Goal: Transaction & Acquisition: Purchase product/service

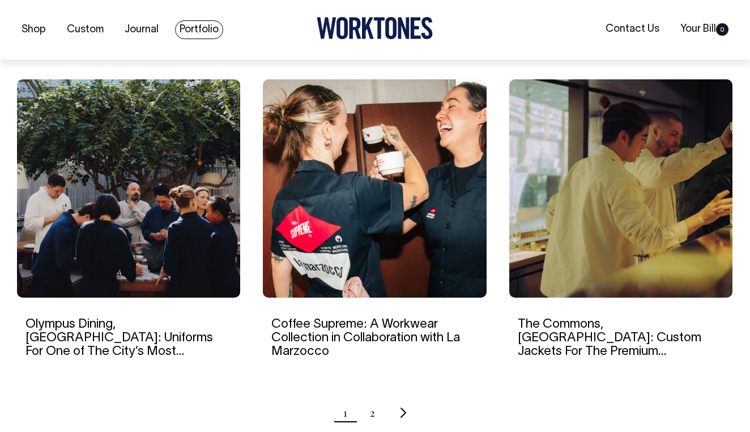
scroll to position [1050, 0]
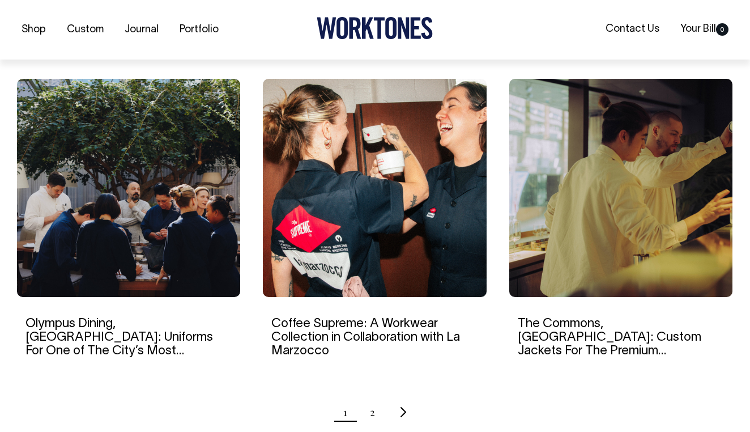
click at [111, 242] on img at bounding box center [128, 188] width 223 height 218
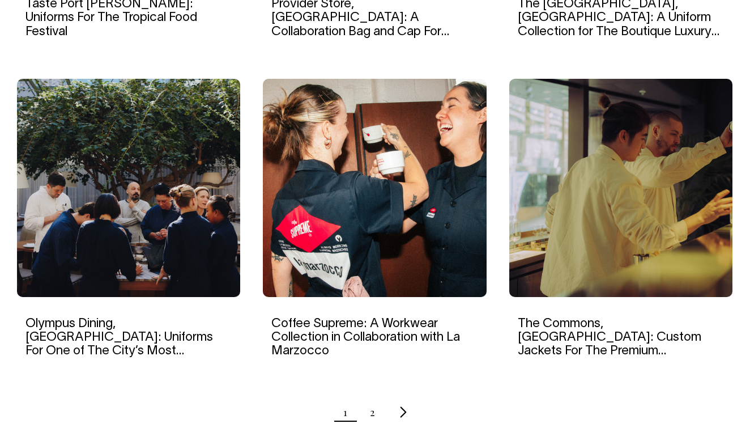
click at [402, 411] on icon "Next page" at bounding box center [403, 412] width 7 height 12
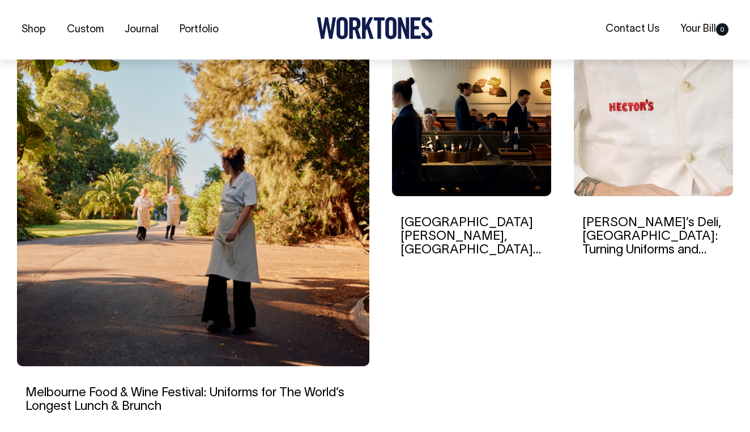
scroll to position [358, 0]
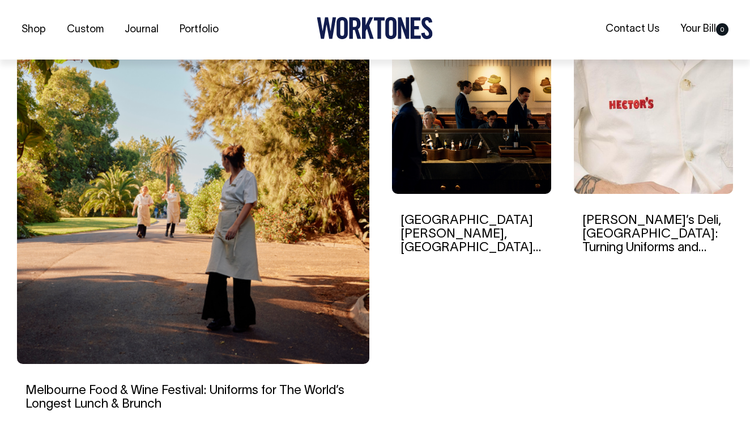
click at [439, 244] on link "Saint Peter, Sydney: A New Look For The Most Anticipated Opening of 2024" at bounding box center [471, 255] width 141 height 80
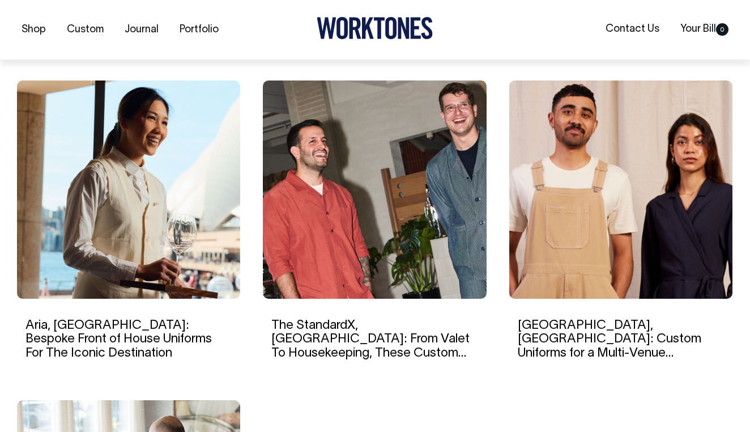
scroll to position [729, 0]
click at [106, 325] on link "Aria, Sydney: Bespoke Front of House Uniforms For The Iconic Destination" at bounding box center [119, 338] width 186 height 39
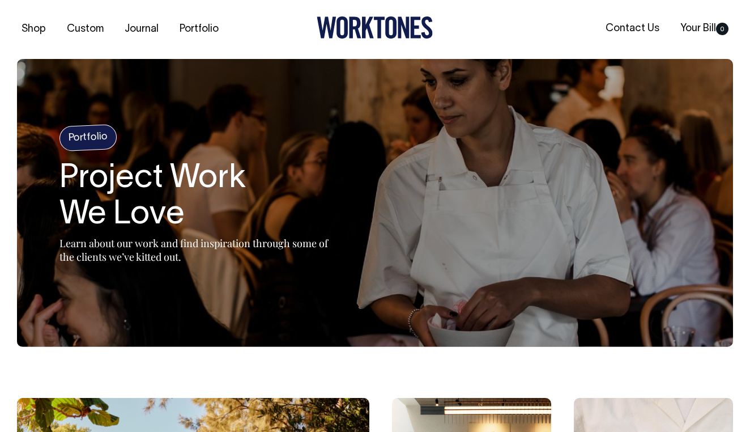
scroll to position [0, 0]
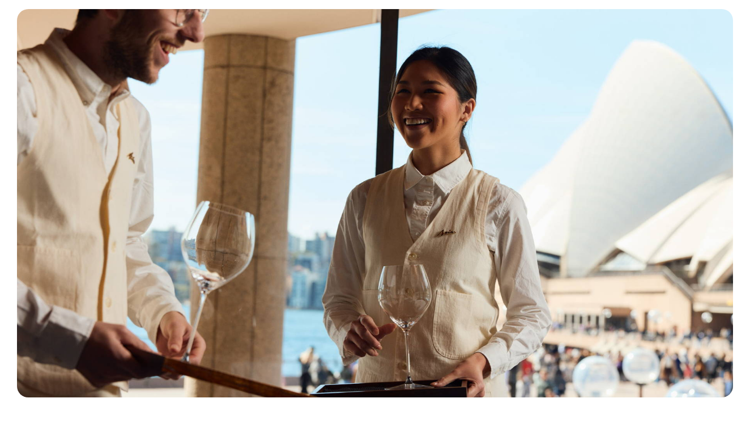
scroll to position [7149, 0]
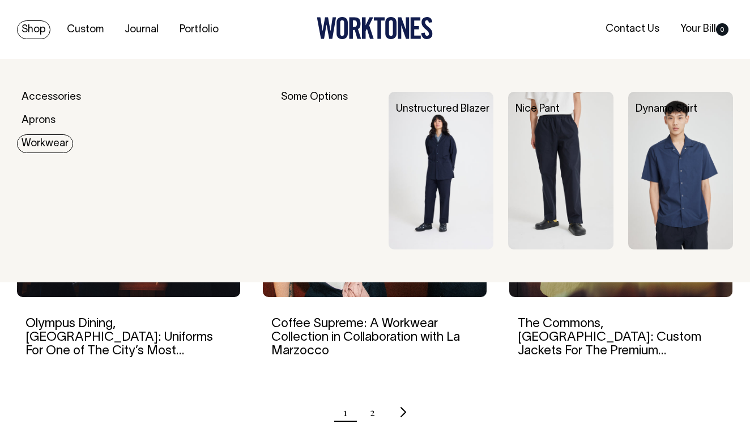
click at [35, 143] on link "Workwear" at bounding box center [45, 143] width 56 height 19
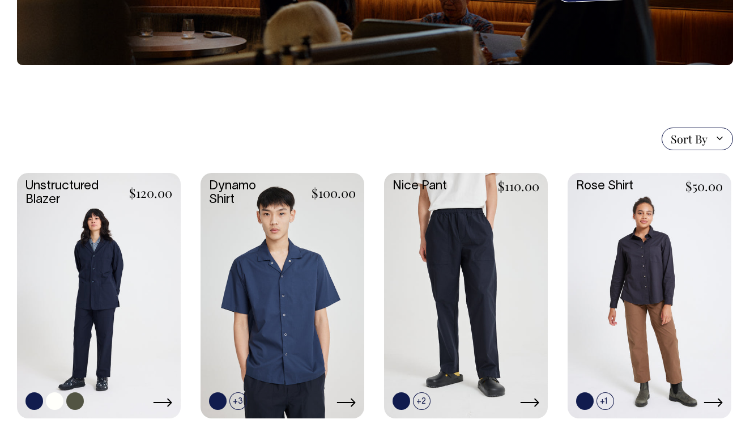
scroll to position [200, 0]
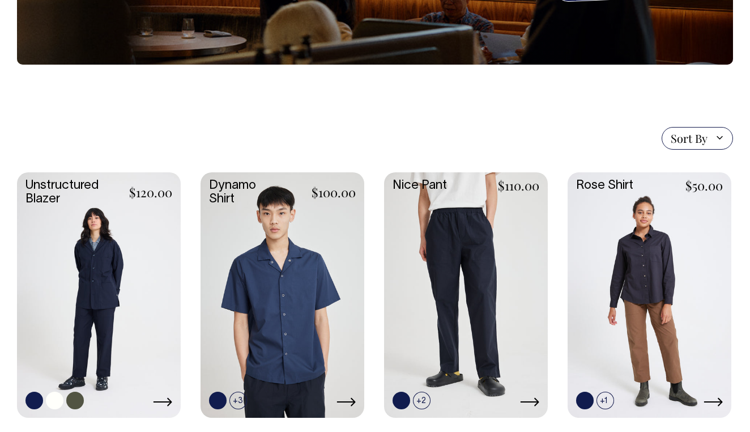
click at [88, 268] on link at bounding box center [99, 294] width 164 height 244
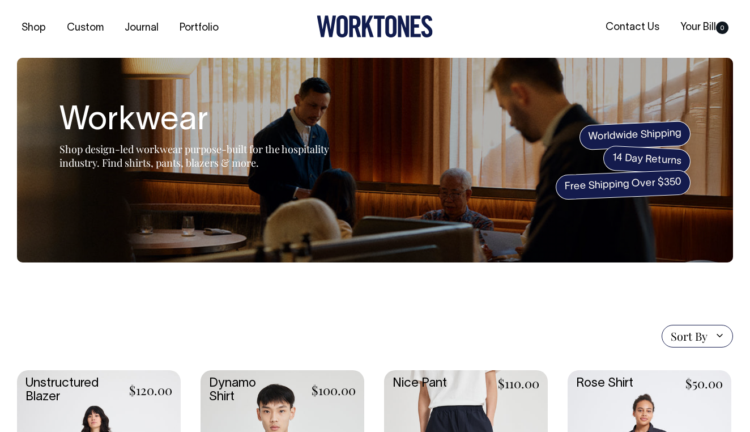
scroll to position [0, 0]
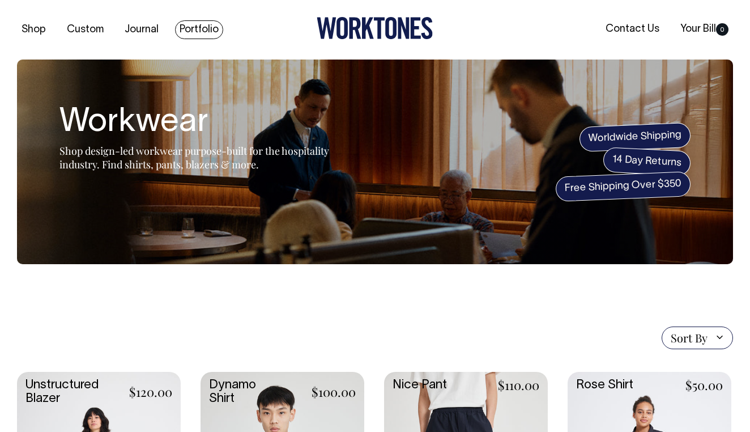
click at [198, 32] on link "Portfolio" at bounding box center [199, 29] width 48 height 19
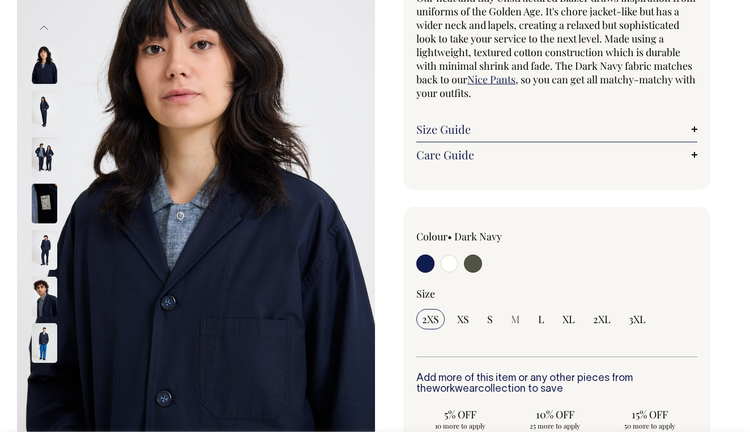
scroll to position [125, 0]
click at [450, 262] on input "radio" at bounding box center [449, 263] width 18 height 18
radio input "true"
select select "Off-White"
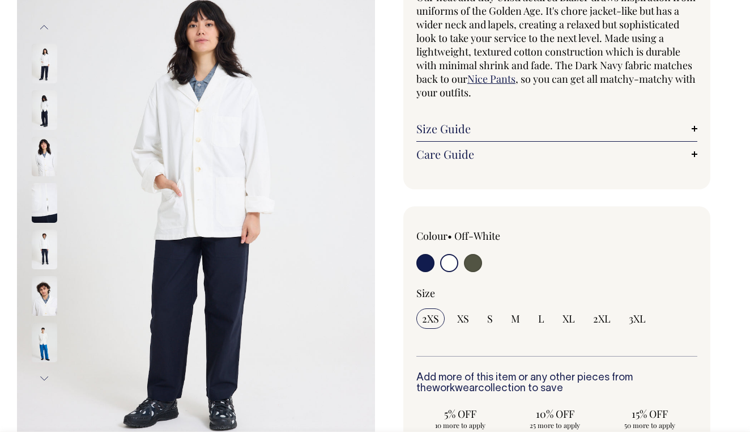
click at [473, 263] on input "radio" at bounding box center [473, 263] width 18 height 18
radio input "true"
select select "Olive"
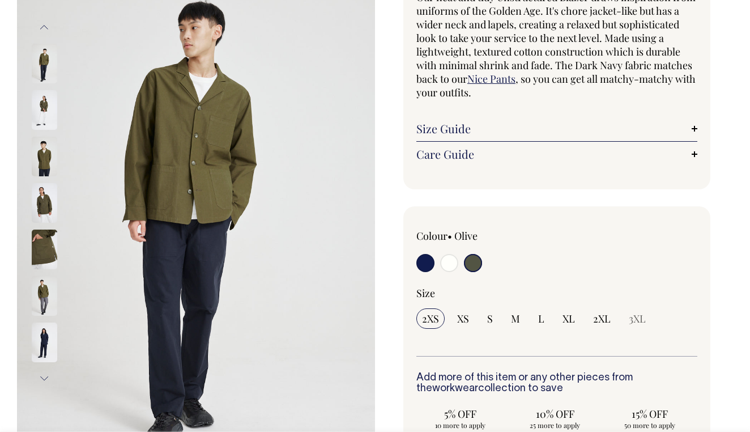
click at [447, 267] on input "radio" at bounding box center [449, 263] width 18 height 18
radio input "true"
select select "Off-White"
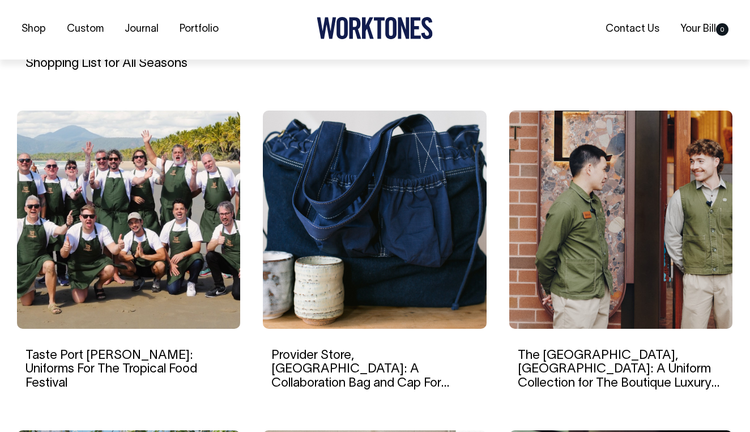
scroll to position [699, 0]
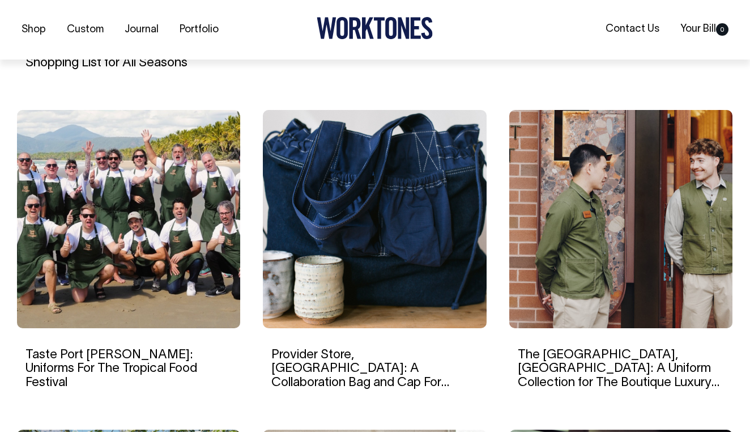
click at [587, 291] on img at bounding box center [621, 219] width 223 height 218
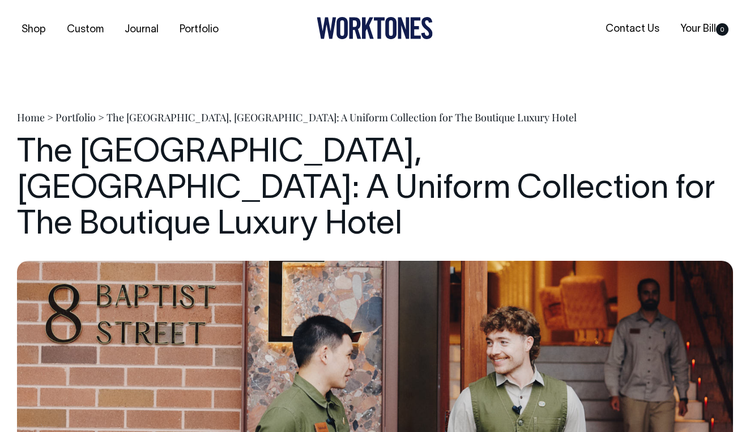
scroll to position [1, 0]
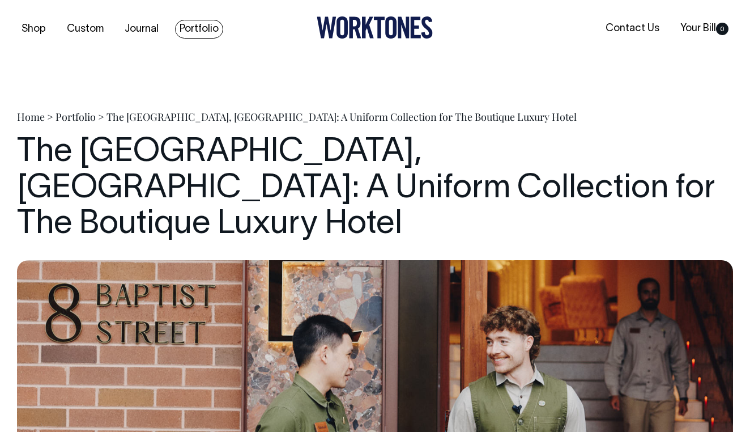
click at [211, 28] on link "Portfolio" at bounding box center [199, 29] width 48 height 19
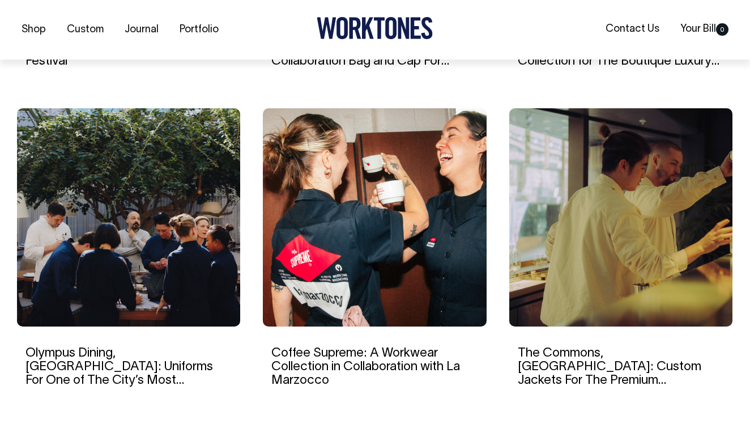
scroll to position [1021, 0]
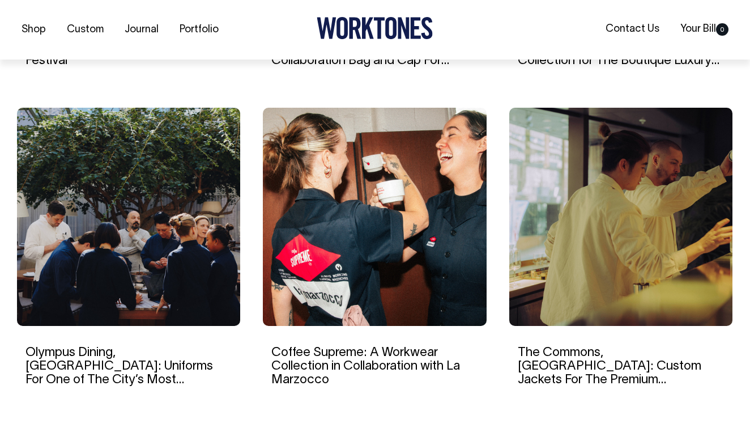
click at [176, 293] on img at bounding box center [128, 217] width 223 height 218
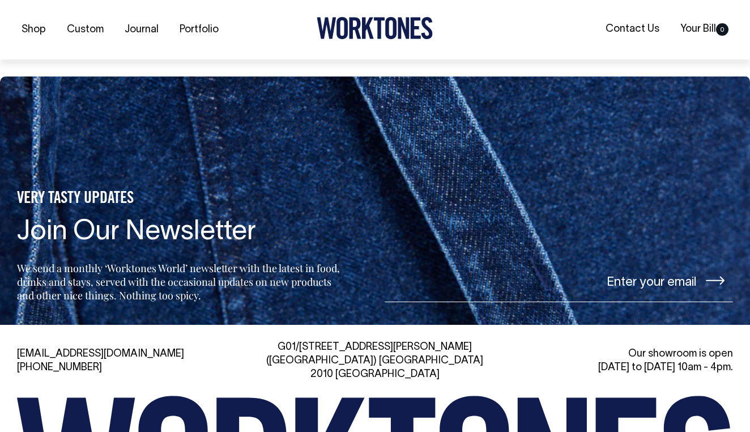
scroll to position [5154, 0]
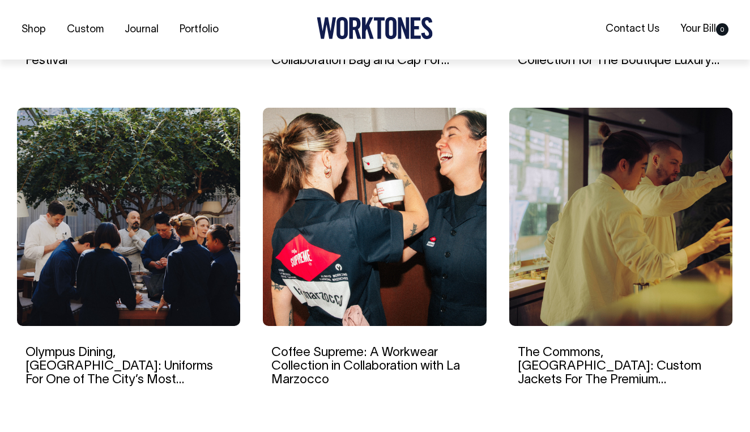
click at [620, 251] on img at bounding box center [621, 217] width 223 height 218
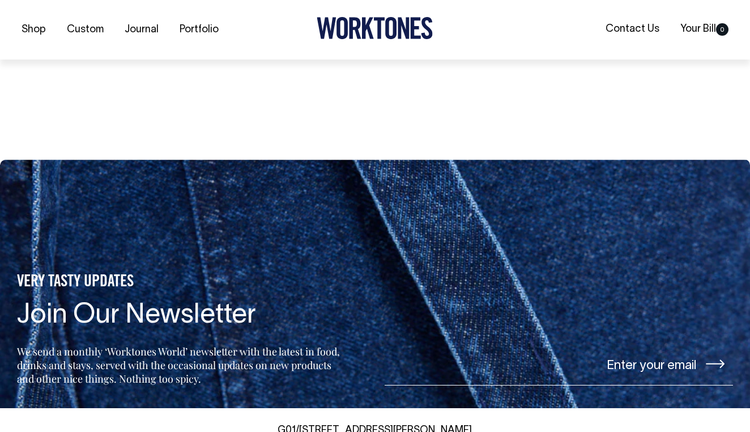
scroll to position [6942, 0]
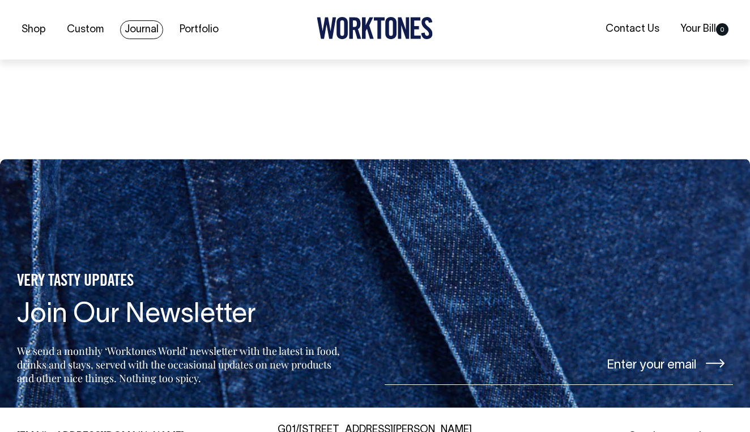
click at [142, 29] on link "Journal" at bounding box center [141, 29] width 43 height 19
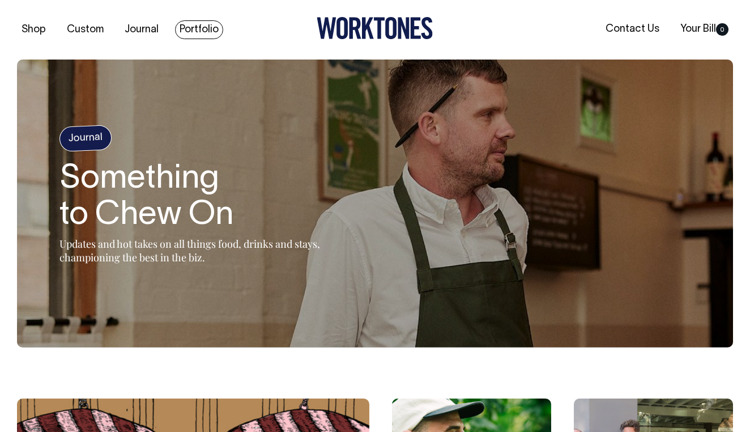
click at [205, 28] on link "Portfolio" at bounding box center [199, 29] width 48 height 19
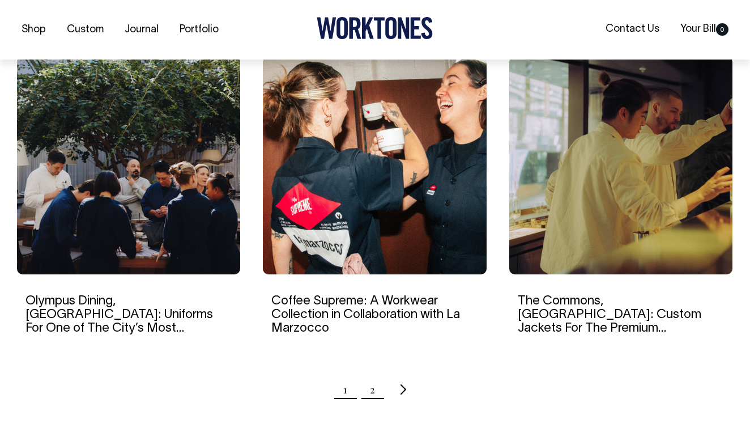
scroll to position [1073, 0]
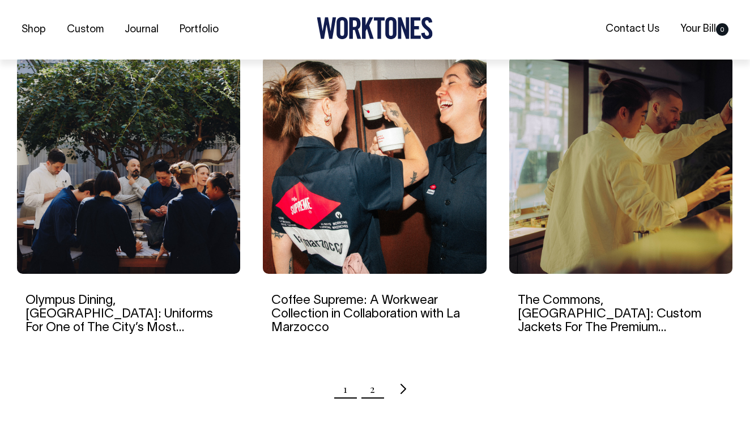
click at [372, 389] on link "2" at bounding box center [372, 389] width 5 height 28
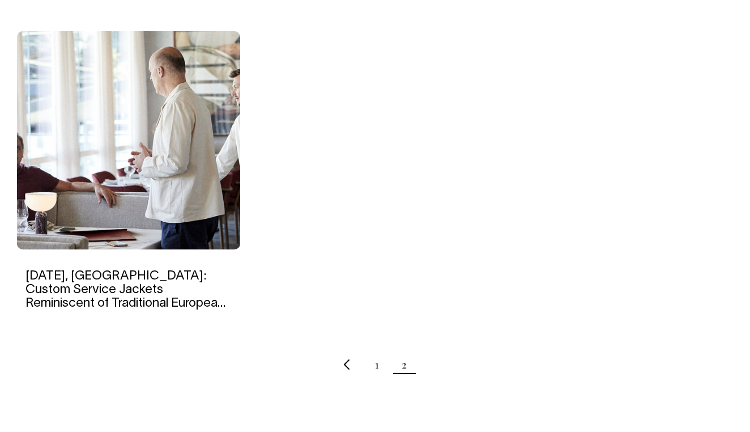
scroll to position [1097, 0]
click at [151, 276] on link "[DATE], [GEOGRAPHIC_DATA]: Custom Service Jackets Reminiscent of Traditional Eu…" at bounding box center [126, 297] width 200 height 53
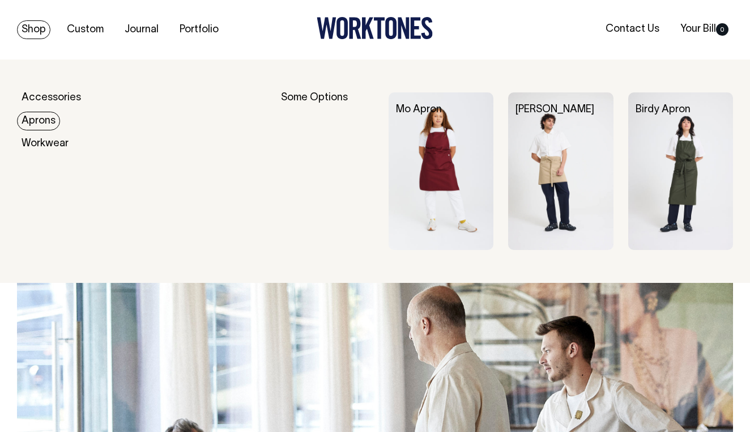
click at [43, 120] on link "Aprons" at bounding box center [38, 121] width 43 height 19
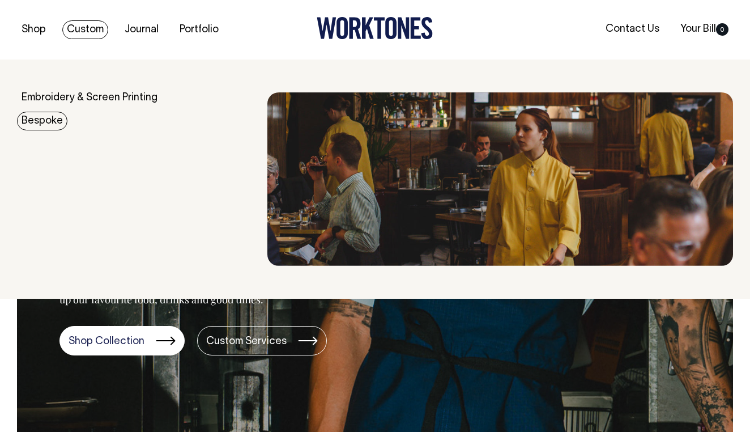
click at [41, 121] on link "Bespoke" at bounding box center [42, 121] width 50 height 19
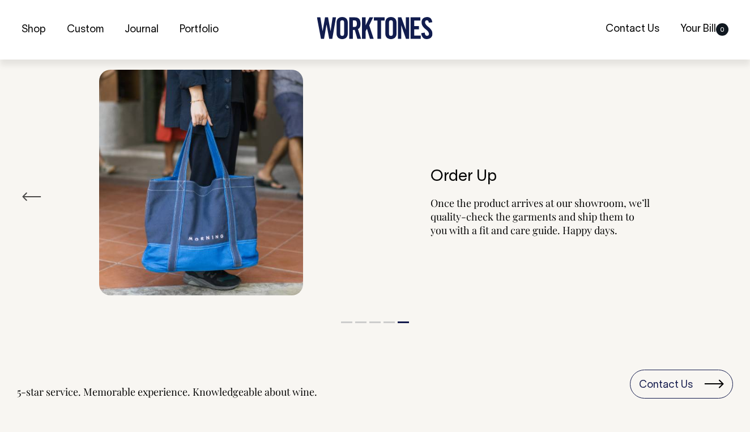
scroll to position [1979, 0]
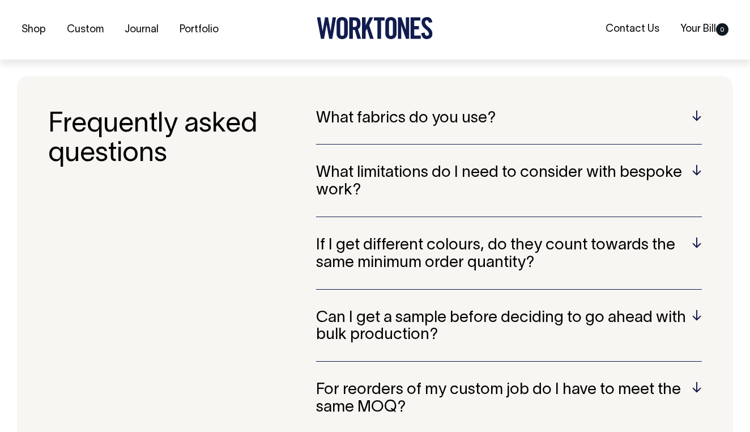
click at [553, 309] on h5 "Can I get a sample before deciding to go ahead with bulk production?" at bounding box center [509, 326] width 386 height 35
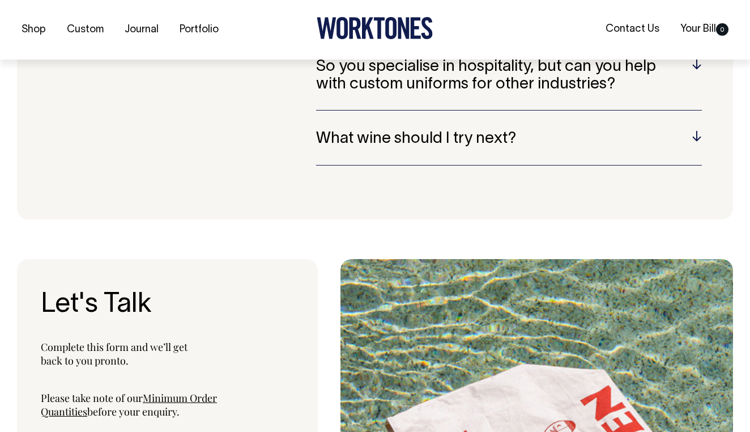
scroll to position [3337, 0]
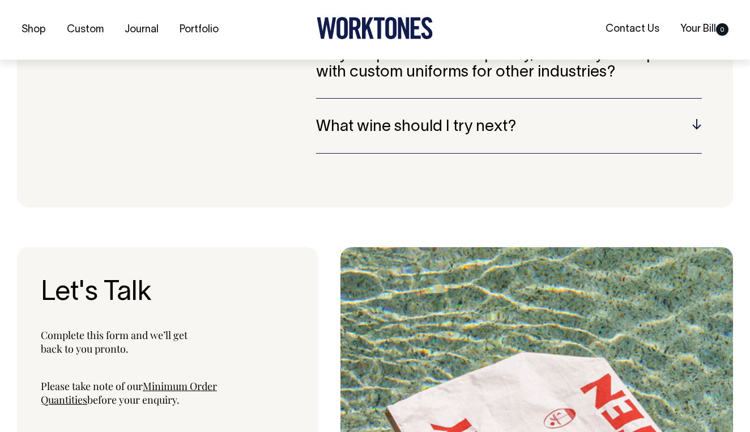
click at [362, 118] on h5 "What wine should I try next?" at bounding box center [509, 127] width 386 height 18
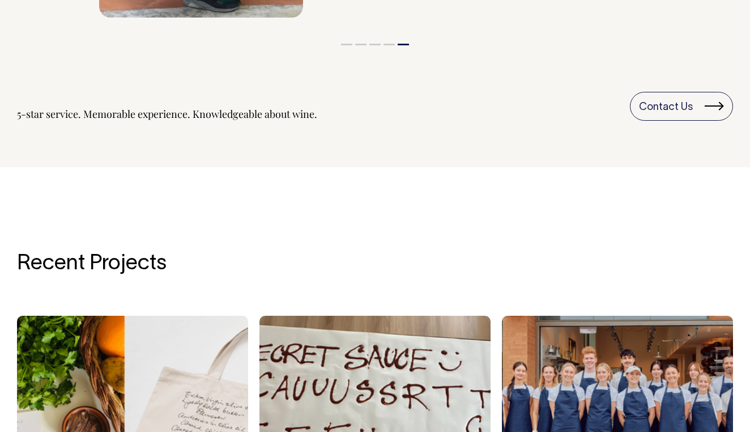
scroll to position [1976, 0]
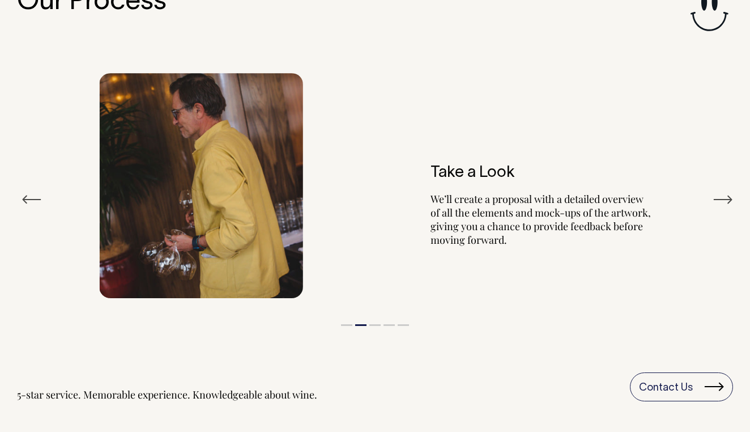
click at [247, 154] on img at bounding box center [201, 185] width 204 height 225
click at [211, 135] on img at bounding box center [201, 185] width 204 height 225
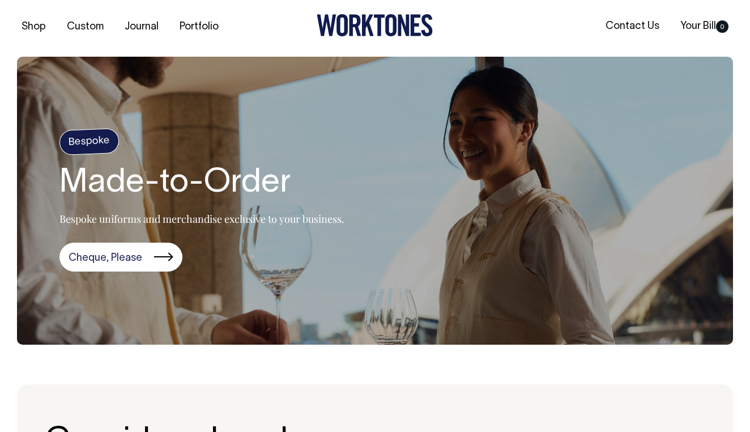
scroll to position [0, 0]
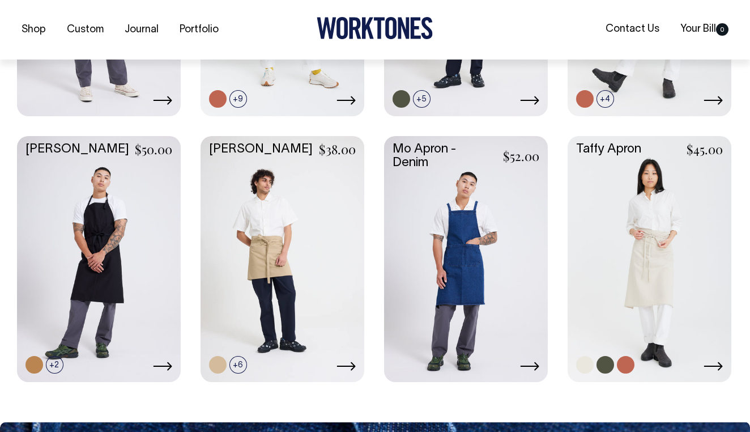
scroll to position [471, 0]
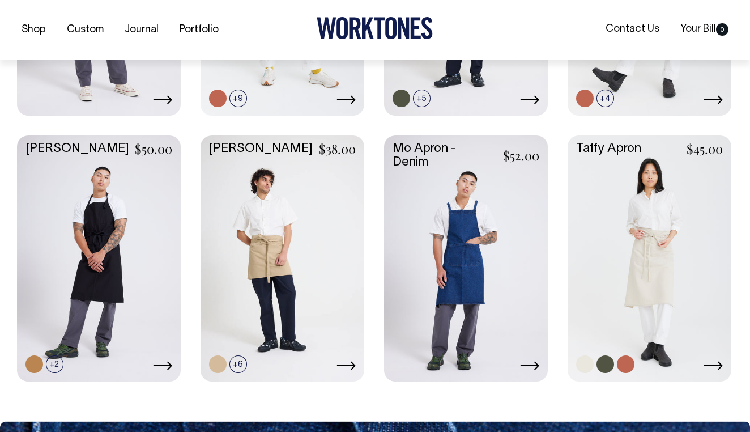
click at [666, 278] on link at bounding box center [650, 257] width 164 height 244
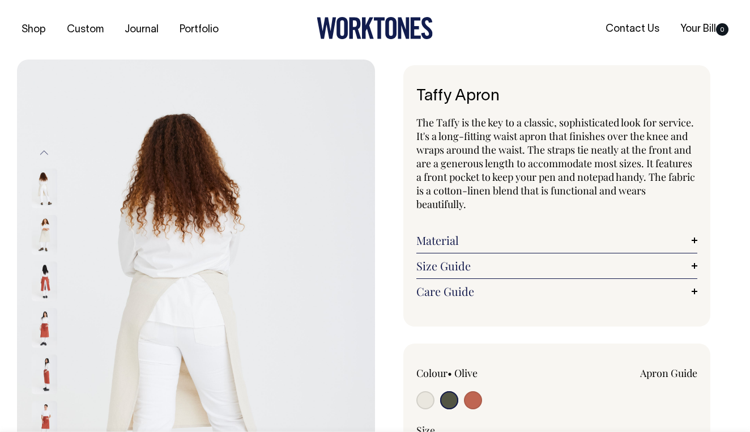
click at [444, 237] on link "Material" at bounding box center [557, 241] width 281 height 14
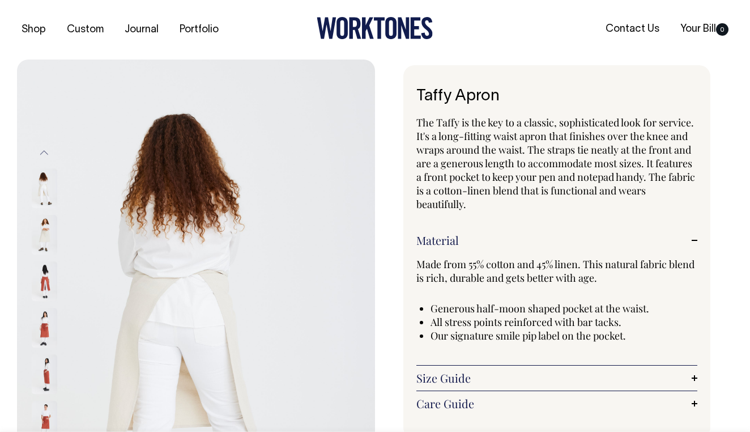
click at [302, 343] on img at bounding box center [196, 328] width 358 height 537
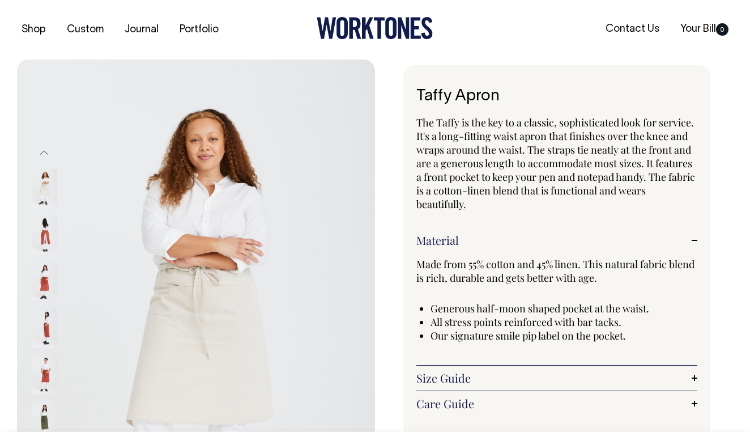
click at [42, 235] on img at bounding box center [45, 235] width 26 height 40
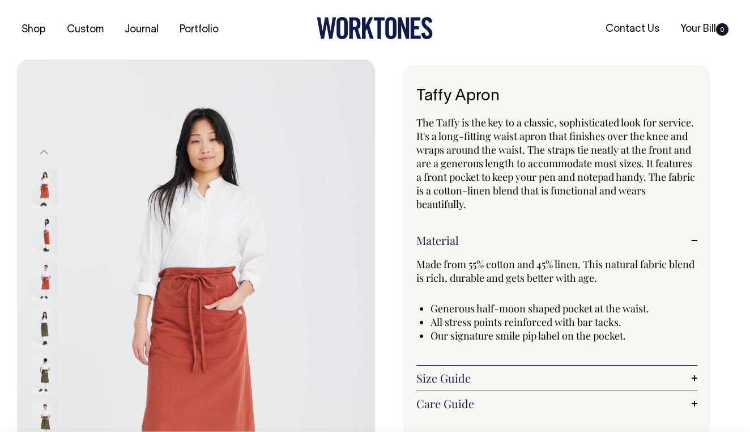
click at [41, 330] on img at bounding box center [45, 328] width 26 height 40
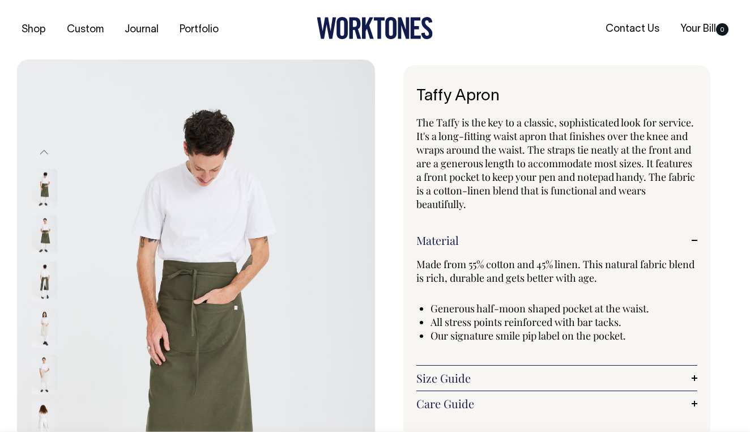
click at [43, 329] on img at bounding box center [45, 328] width 26 height 40
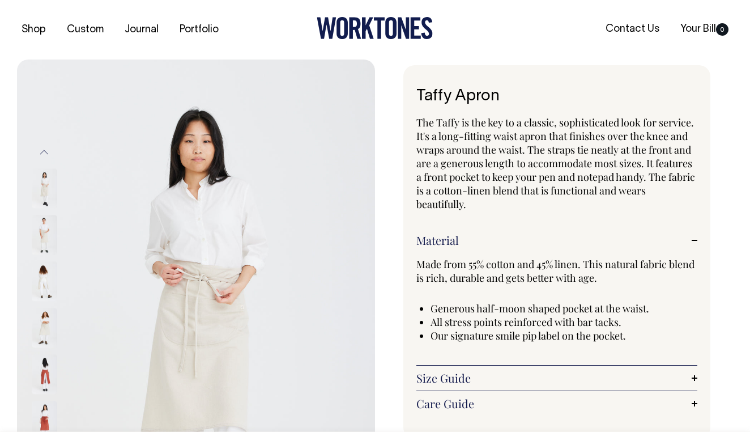
click at [42, 339] on img at bounding box center [45, 328] width 26 height 40
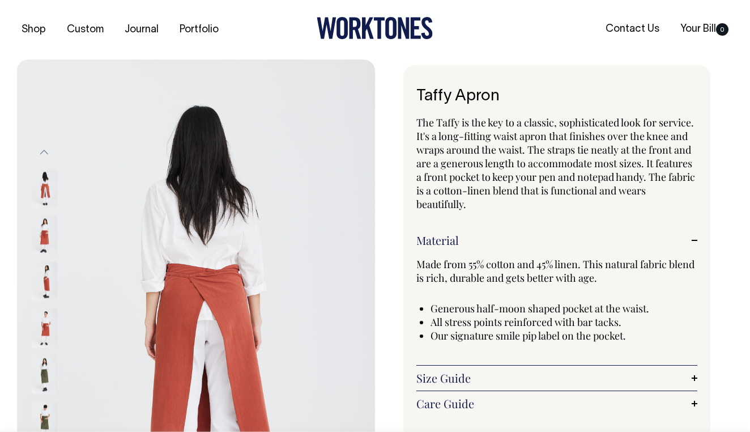
click at [44, 272] on img at bounding box center [45, 281] width 26 height 40
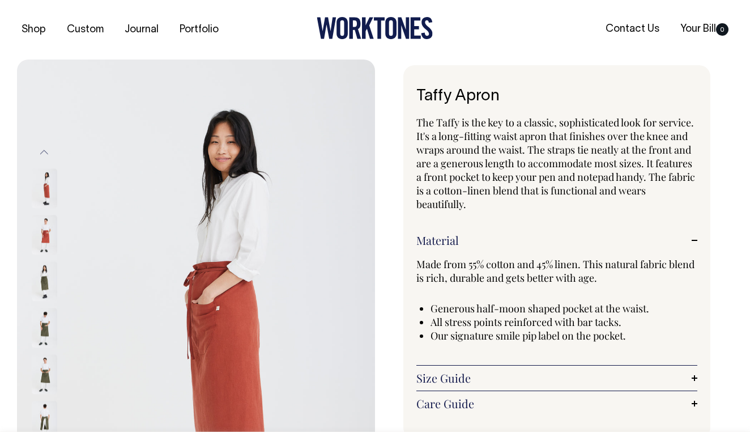
click at [44, 233] on img at bounding box center [45, 235] width 26 height 40
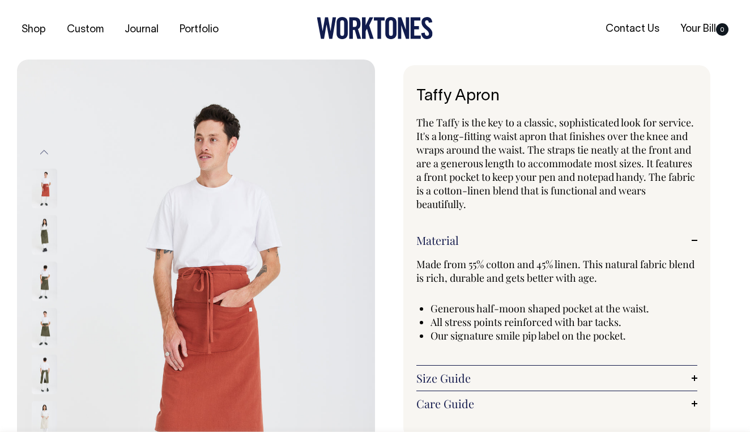
click at [48, 413] on img at bounding box center [45, 421] width 26 height 40
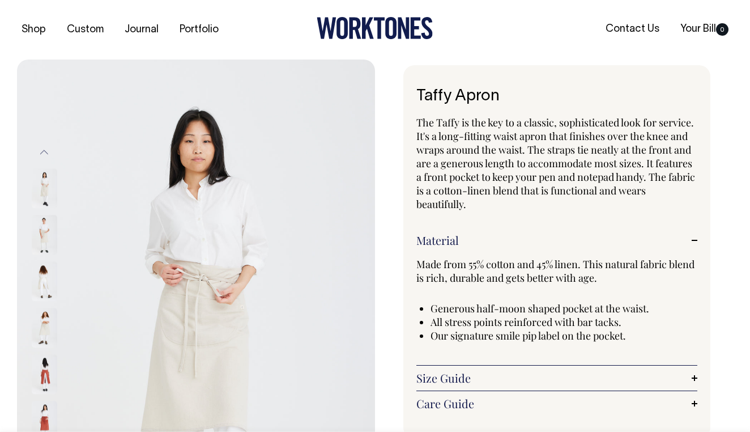
click at [45, 237] on img at bounding box center [45, 235] width 26 height 40
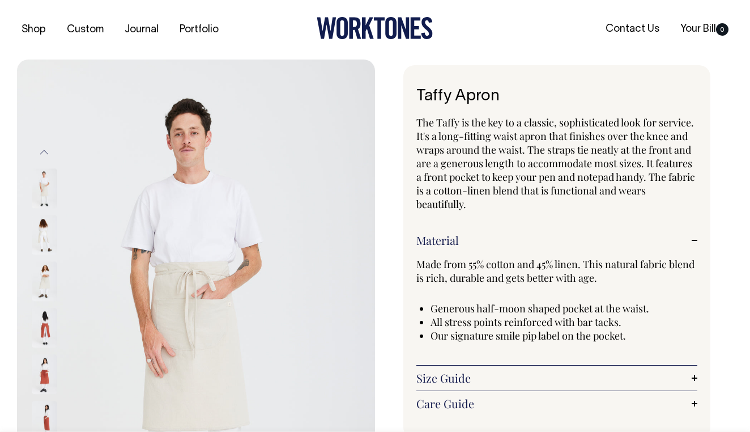
click at [45, 369] on img at bounding box center [45, 374] width 26 height 40
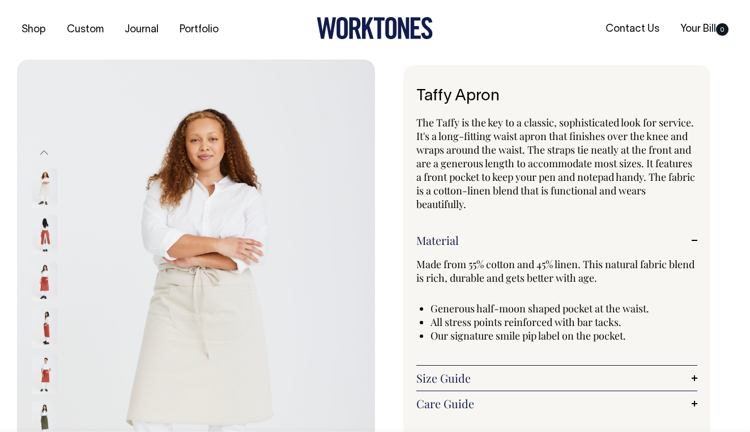
click at [43, 192] on img at bounding box center [45, 189] width 26 height 40
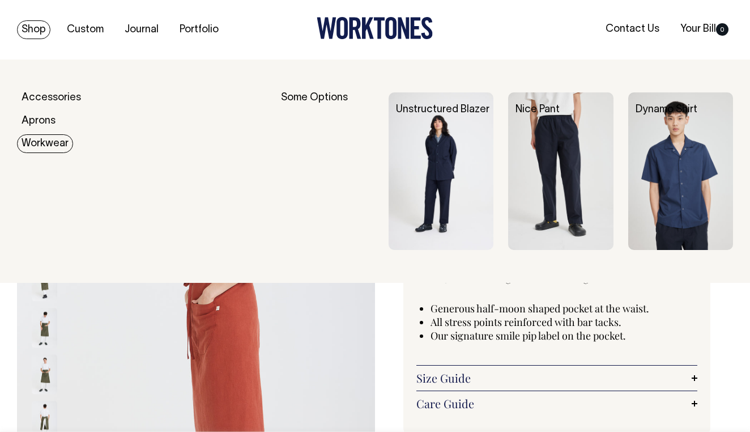
click at [44, 143] on link "Workwear" at bounding box center [45, 143] width 56 height 19
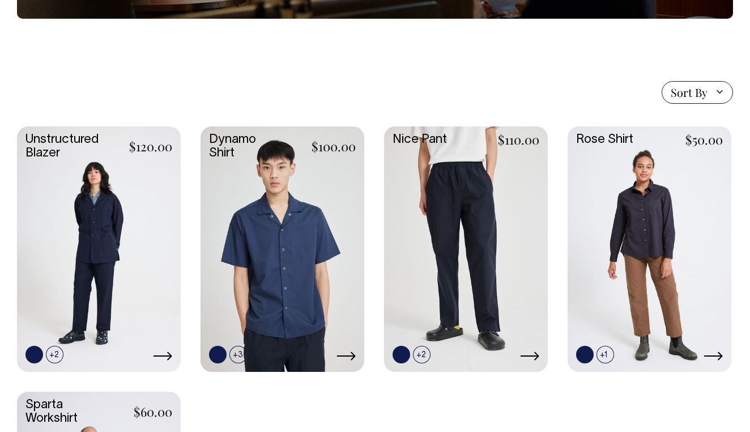
scroll to position [245, 0]
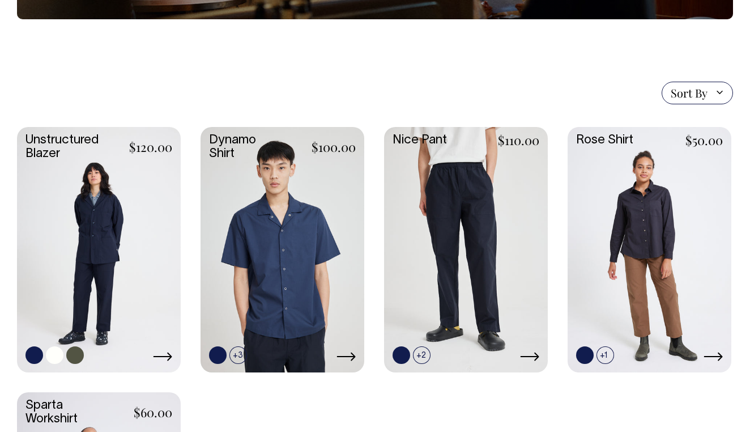
click at [103, 227] on link at bounding box center [99, 249] width 164 height 244
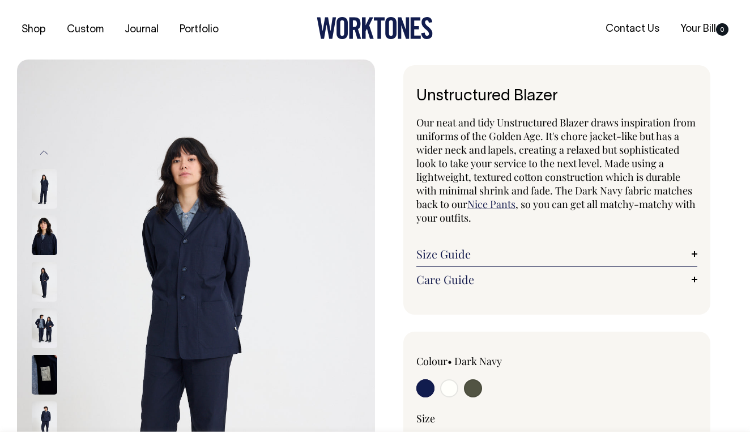
click at [40, 323] on img at bounding box center [45, 328] width 26 height 40
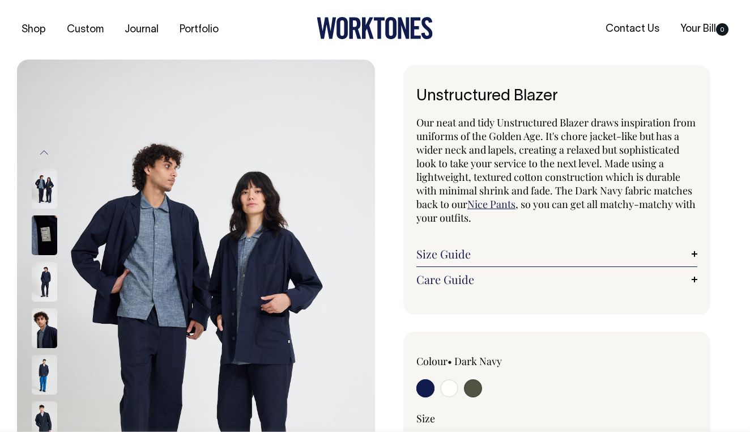
click at [43, 282] on img at bounding box center [45, 282] width 26 height 40
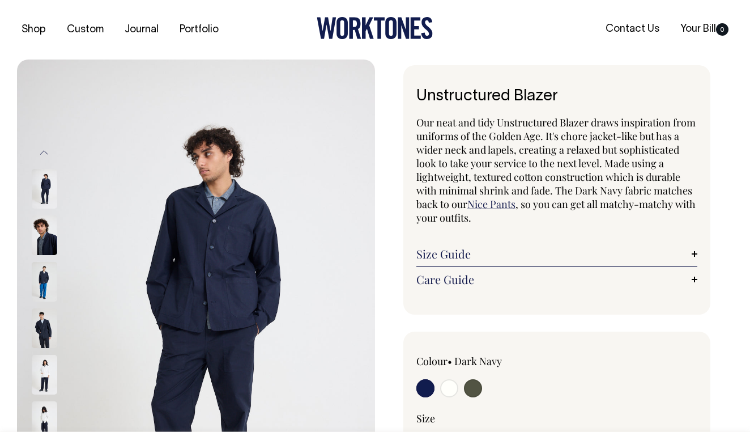
click at [46, 371] on img at bounding box center [45, 375] width 26 height 40
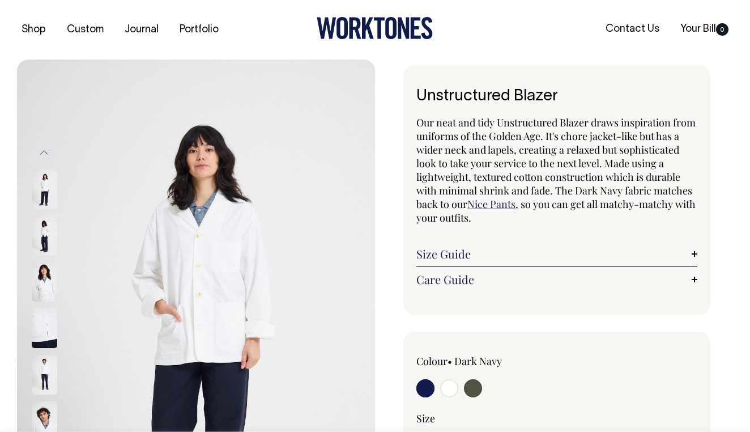
click at [45, 423] on img at bounding box center [45, 421] width 26 height 40
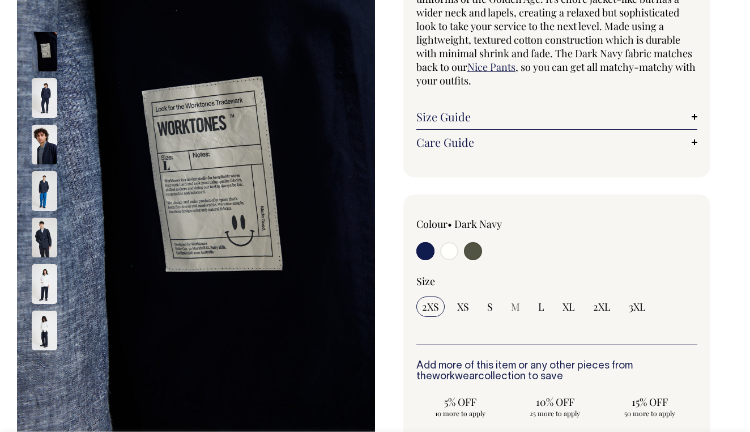
scroll to position [138, 0]
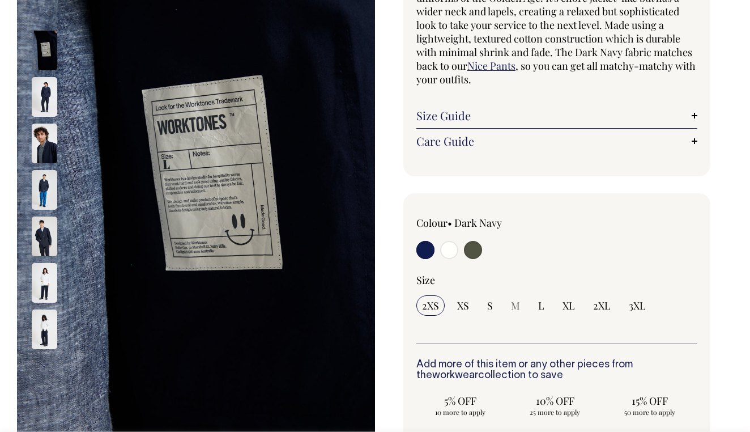
click at [44, 287] on img at bounding box center [45, 283] width 26 height 40
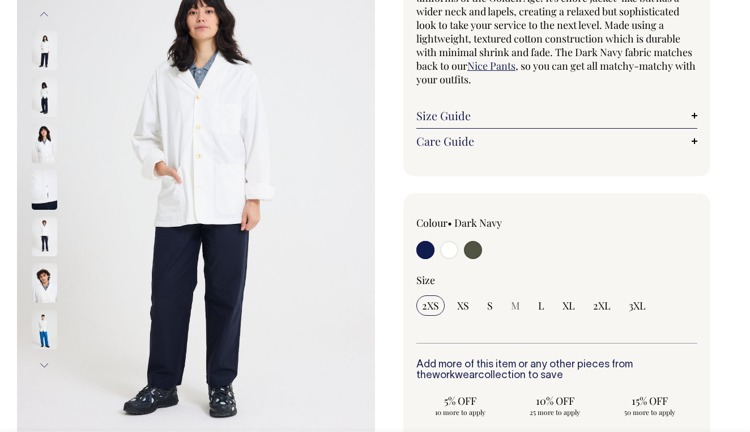
click at [37, 327] on img at bounding box center [45, 329] width 26 height 40
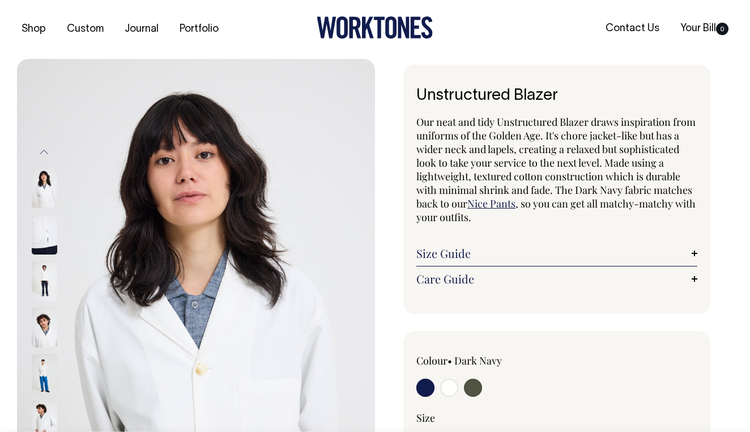
scroll to position [0, 0]
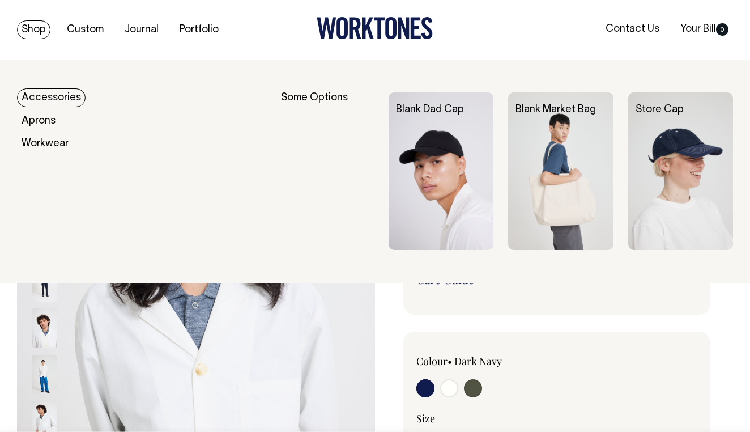
click at [31, 30] on link "Shop" at bounding box center [33, 29] width 33 height 19
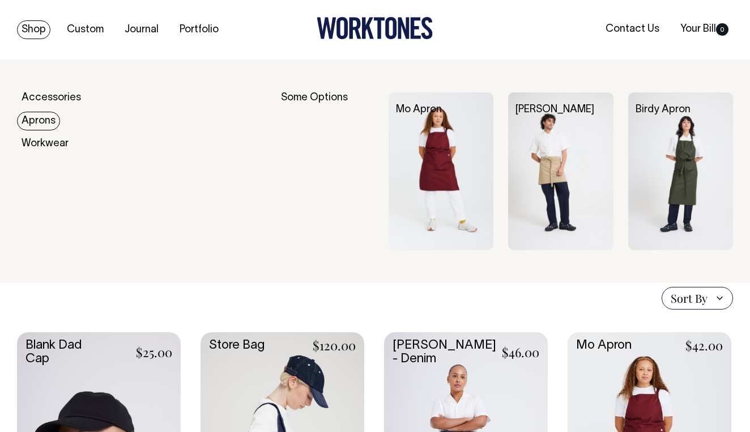
click at [27, 122] on link "Aprons" at bounding box center [38, 121] width 43 height 19
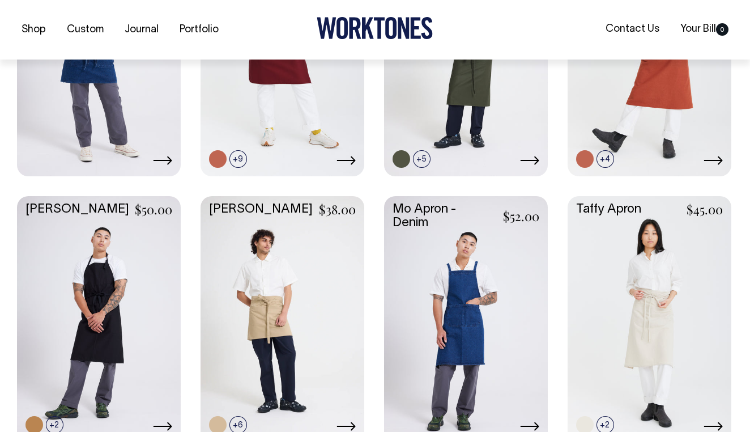
scroll to position [412, 0]
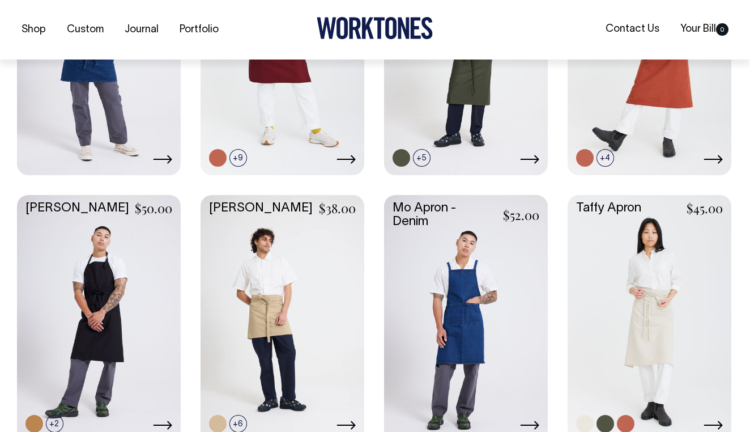
click at [652, 344] on link at bounding box center [650, 317] width 164 height 244
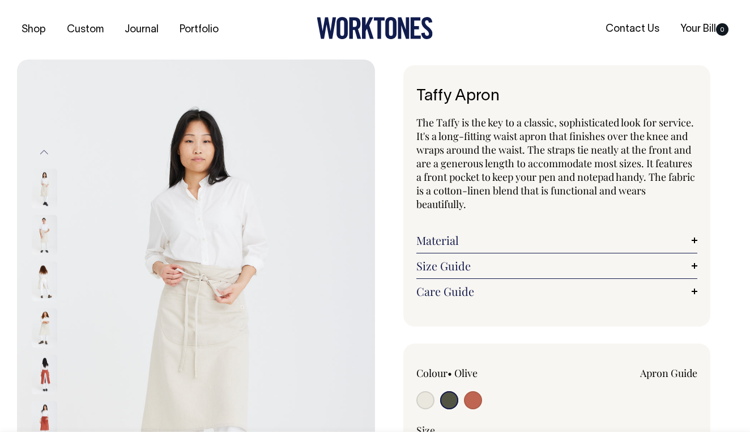
click at [453, 242] on link "Material" at bounding box center [557, 241] width 281 height 14
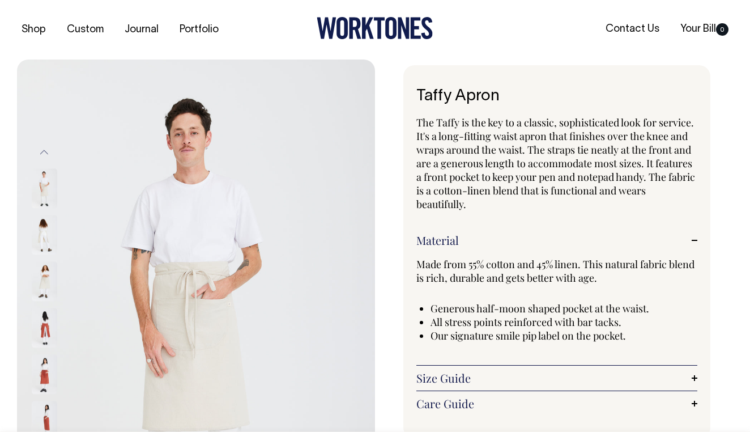
click at [45, 234] on img at bounding box center [45, 235] width 26 height 40
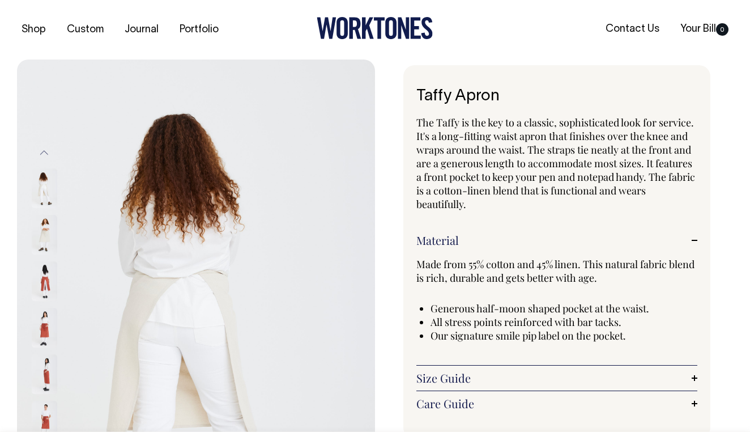
click at [44, 327] on img at bounding box center [45, 328] width 26 height 40
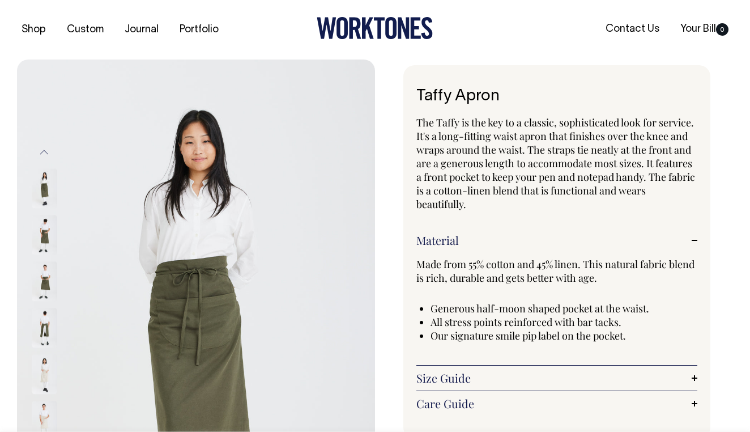
click at [44, 376] on img at bounding box center [45, 374] width 26 height 40
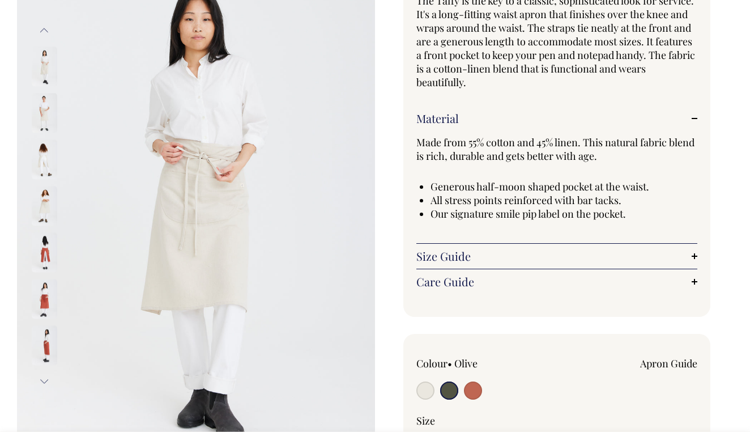
scroll to position [122, 0]
click at [44, 208] on img at bounding box center [45, 205] width 26 height 40
